Goal: Obtain resource: Obtain resource

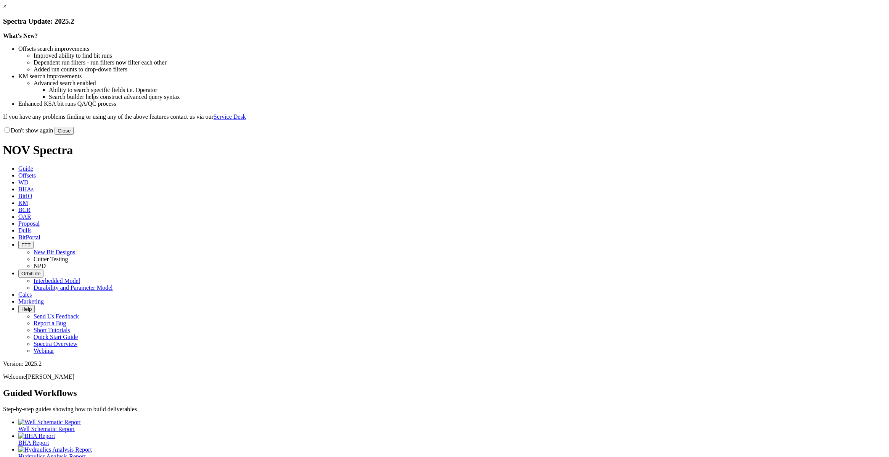
click at [74, 135] on button "Close" at bounding box center [64, 131] width 19 height 8
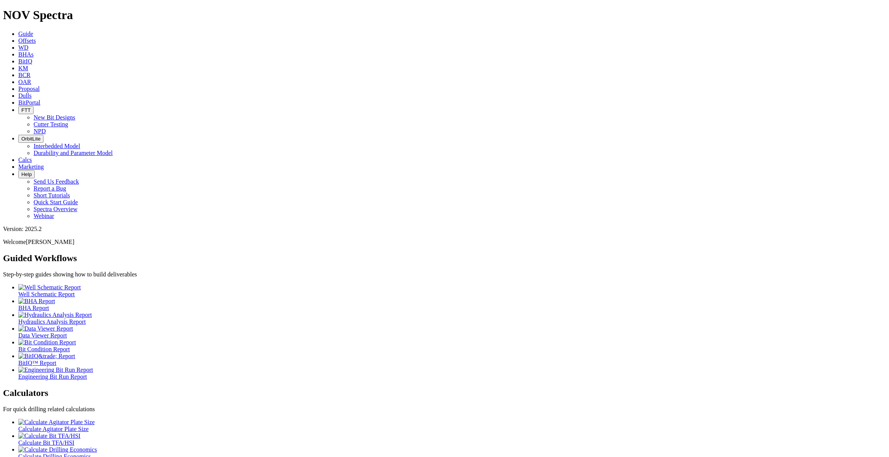
click at [36, 37] on span "Offsets" at bounding box center [27, 40] width 18 height 6
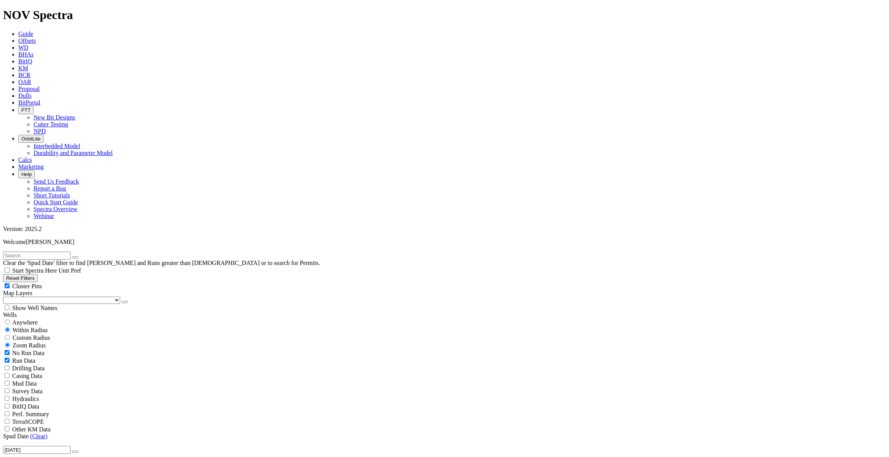
click at [40, 334] on span "Custom Radius" at bounding box center [31, 337] width 37 height 6
radio input "true"
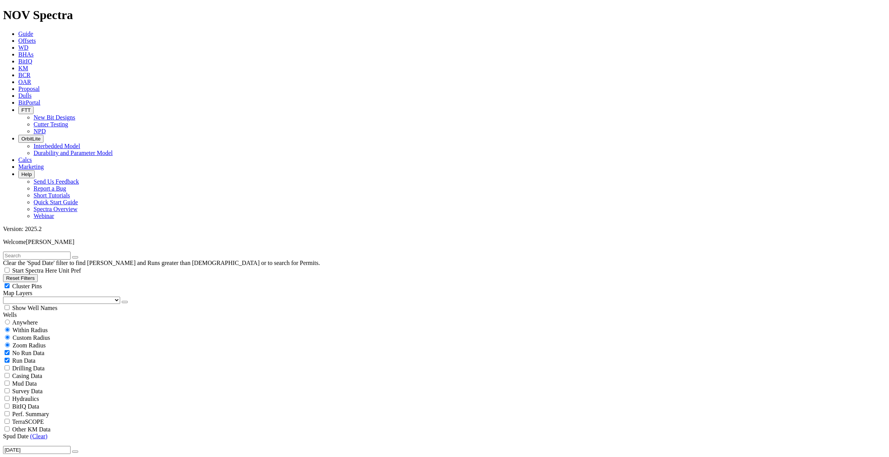
radio input "false"
click at [35, 251] on input "text" at bounding box center [37, 255] width 68 height 8
select select "12.25"
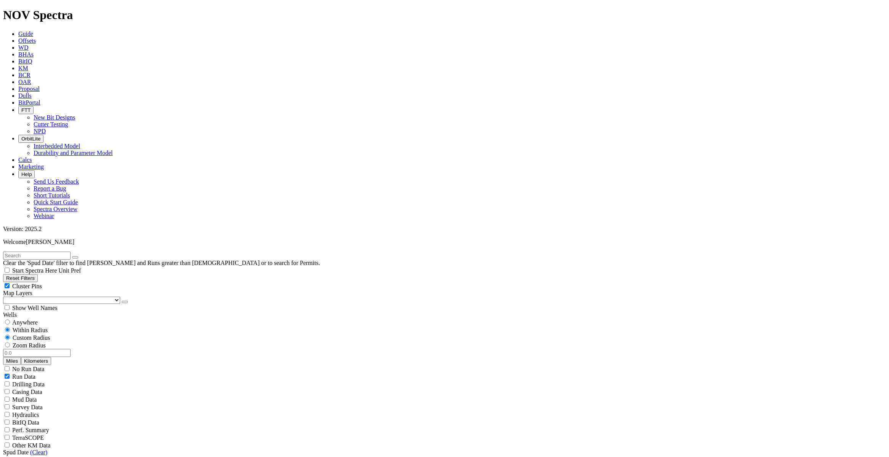
checkbox input "false"
select select "? number:12.25 ?"
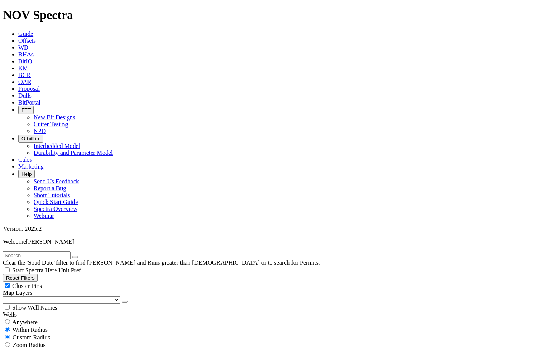
radio input "false"
radio input "true"
